Goal: Task Accomplishment & Management: Manage account settings

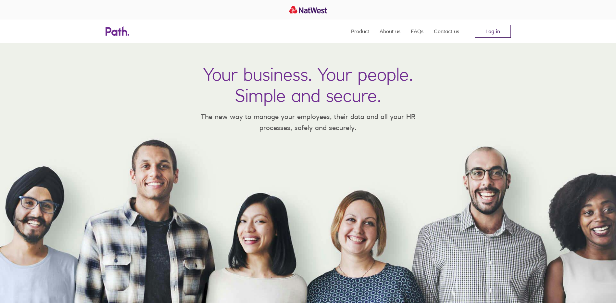
click at [498, 36] on link "Log in" at bounding box center [493, 31] width 36 height 13
click at [504, 34] on link "Log in" at bounding box center [493, 31] width 36 height 13
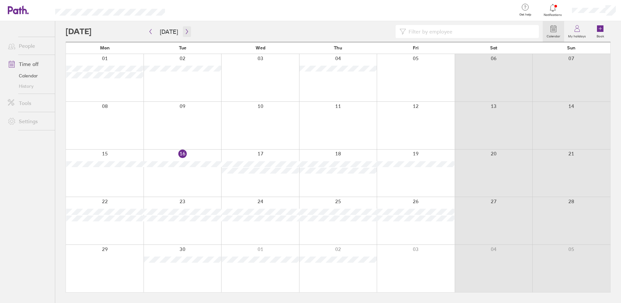
click at [185, 32] on icon "button" at bounding box center [186, 31] width 5 height 5
click at [184, 29] on icon "button" at bounding box center [186, 31] width 5 height 5
click at [148, 30] on icon "button" at bounding box center [150, 31] width 5 height 5
click at [153, 33] on button "button" at bounding box center [150, 31] width 8 height 11
click at [184, 30] on icon "button" at bounding box center [186, 31] width 5 height 5
